Goal: Check status: Check status

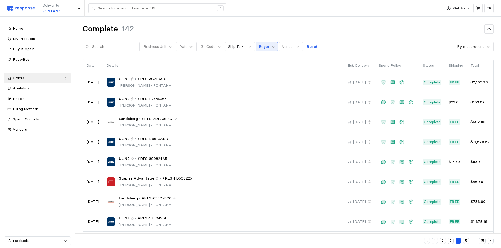
click at [271, 48] on icon at bounding box center [273, 47] width 4 height 4
click at [341, 46] on div "Business Unit Date GL Code Ship To • 1 Buyer Vendor Reset By most recent" at bounding box center [288, 47] width 411 height 10
click at [296, 46] on icon at bounding box center [298, 47] width 4 height 4
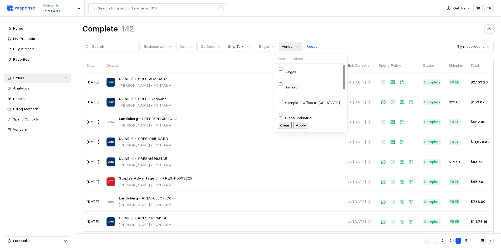
click at [299, 115] on p "Global Industrial" at bounding box center [298, 118] width 27 height 6
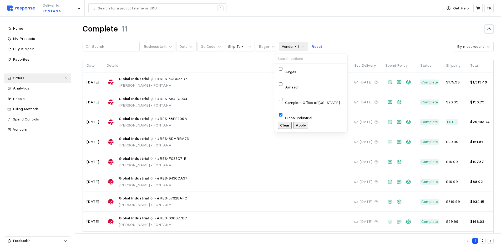
click at [306, 124] on p "Apply" at bounding box center [301, 126] width 11 height 6
click at [65, 72] on div "Home My Products Buy It Again Favorites Orders Needs Review Processing Complete…" at bounding box center [38, 79] width 68 height 111
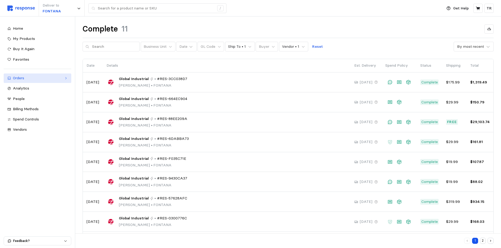
click at [64, 75] on link "Orders" at bounding box center [38, 78] width 68 height 9
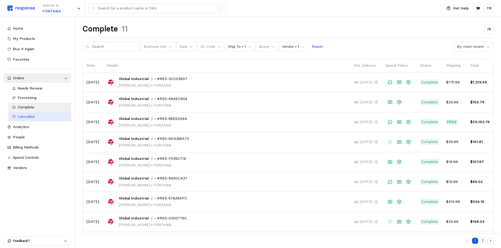
click at [34, 116] on span "Cancelled" at bounding box center [26, 116] width 17 height 5
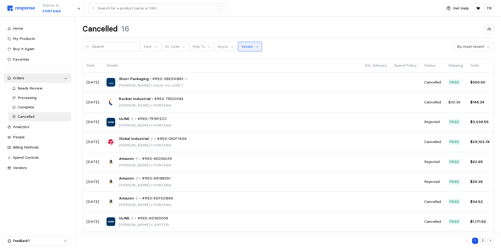
click at [255, 46] on icon at bounding box center [257, 47] width 4 height 4
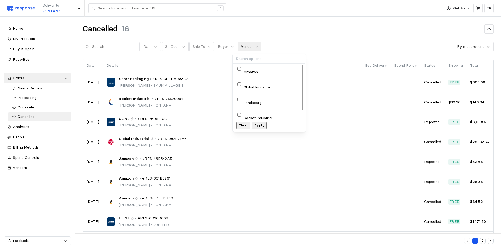
click at [266, 85] on p "Global Industrial" at bounding box center [256, 88] width 27 height 6
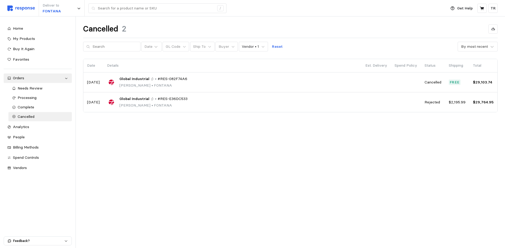
click at [200, 128] on div "Cancelled 2 Date GL Code Ship To Buyer Vendor • 1 Reset By most recent Date Det…" at bounding box center [290, 76] width 429 height 118
click at [20, 108] on span "Complete" at bounding box center [26, 107] width 17 height 5
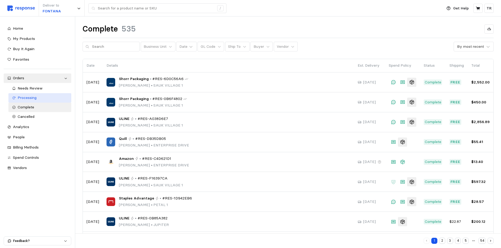
click at [26, 100] on div "Processing" at bounding box center [43, 98] width 50 height 6
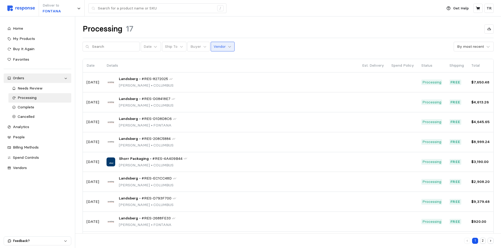
click at [228, 47] on icon at bounding box center [230, 47] width 4 height 4
click at [36, 88] on span "Needs Review" at bounding box center [30, 88] width 25 height 5
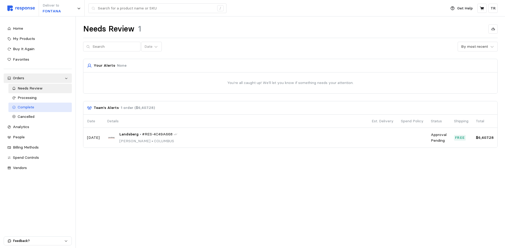
click at [37, 106] on div "Complete" at bounding box center [43, 108] width 51 height 6
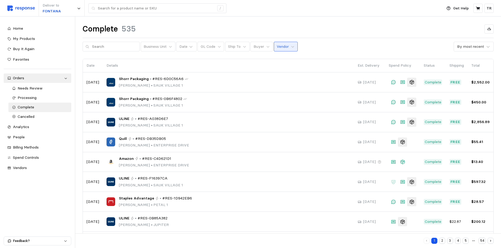
click at [291, 47] on button "Vendor" at bounding box center [286, 47] width 24 height 10
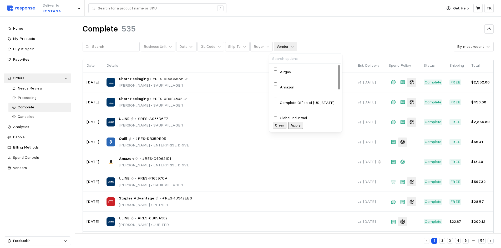
click at [298, 115] on p "Global Industrial" at bounding box center [293, 118] width 27 height 6
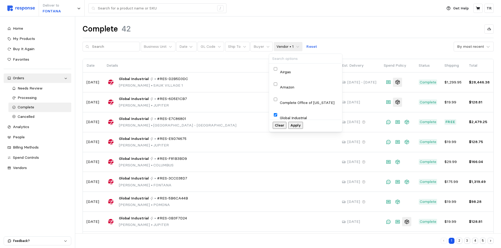
click at [301, 129] on p "Apply" at bounding box center [295, 126] width 11 height 6
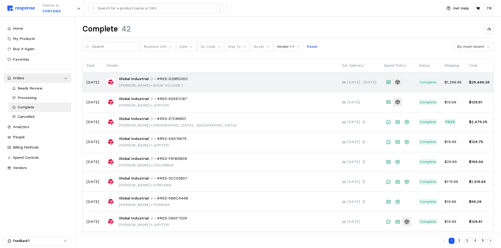
click at [177, 81] on span "#RES-D2B5D3DC" at bounding box center [172, 79] width 31 height 6
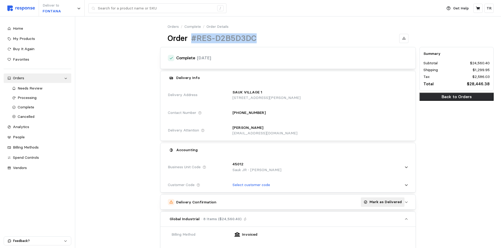
drag, startPoint x: 258, startPoint y: 39, endPoint x: 194, endPoint y: 43, distance: 63.5
click at [194, 43] on div "Order #RES-D2B5D3DC" at bounding box center [288, 38] width 241 height 10
